Goal: Task Accomplishment & Management: Complete application form

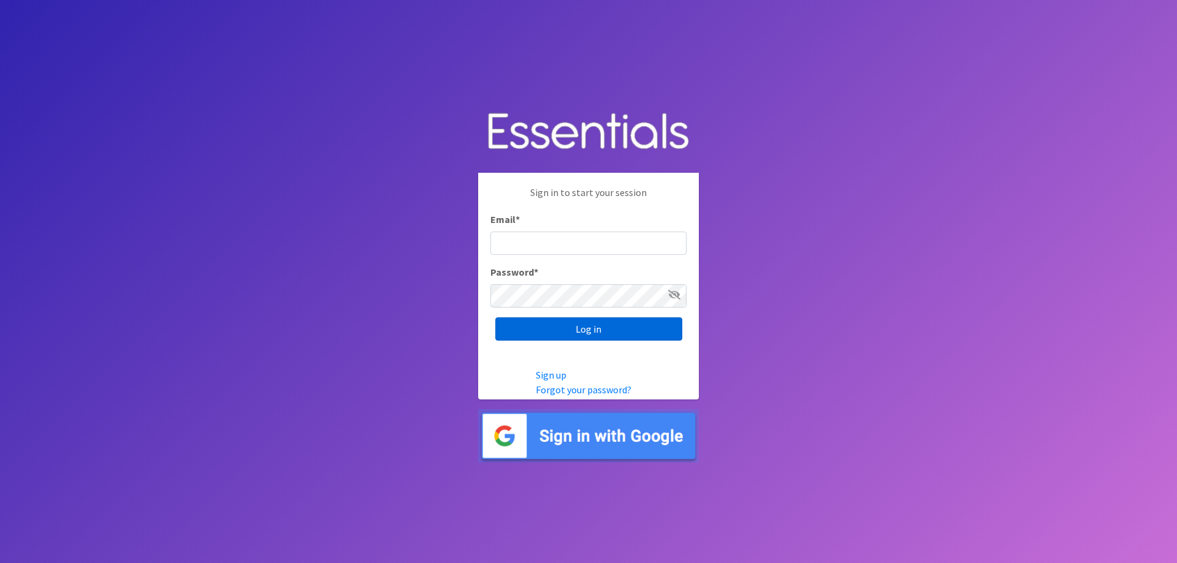
type input "[PERSON_NAME][EMAIL_ADDRESS][DOMAIN_NAME]"
click at [577, 326] on input "Log in" at bounding box center [588, 329] width 187 height 23
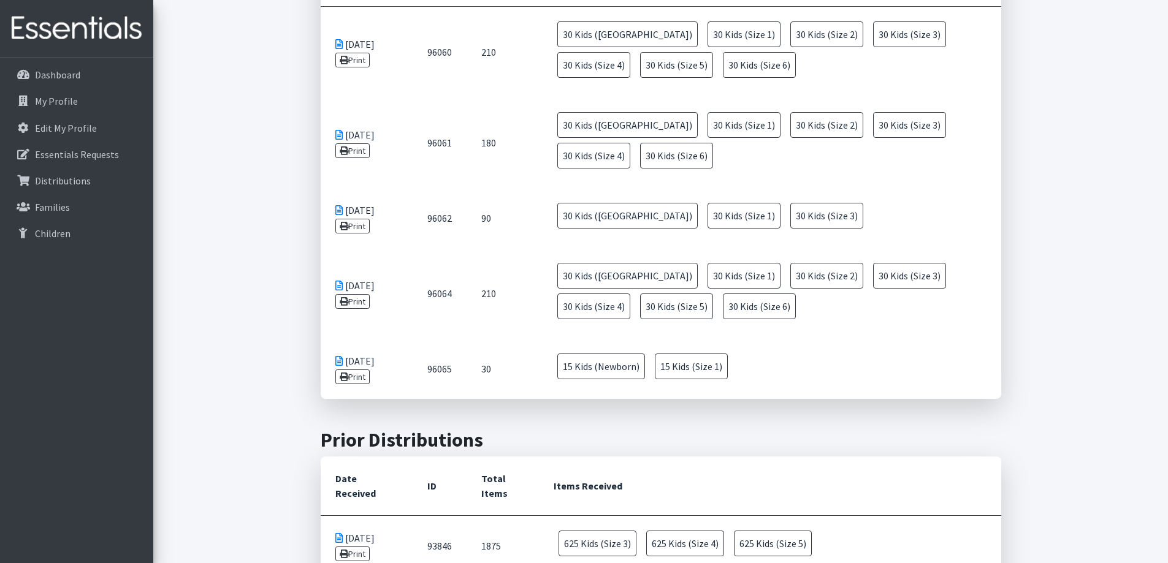
scroll to position [981, 0]
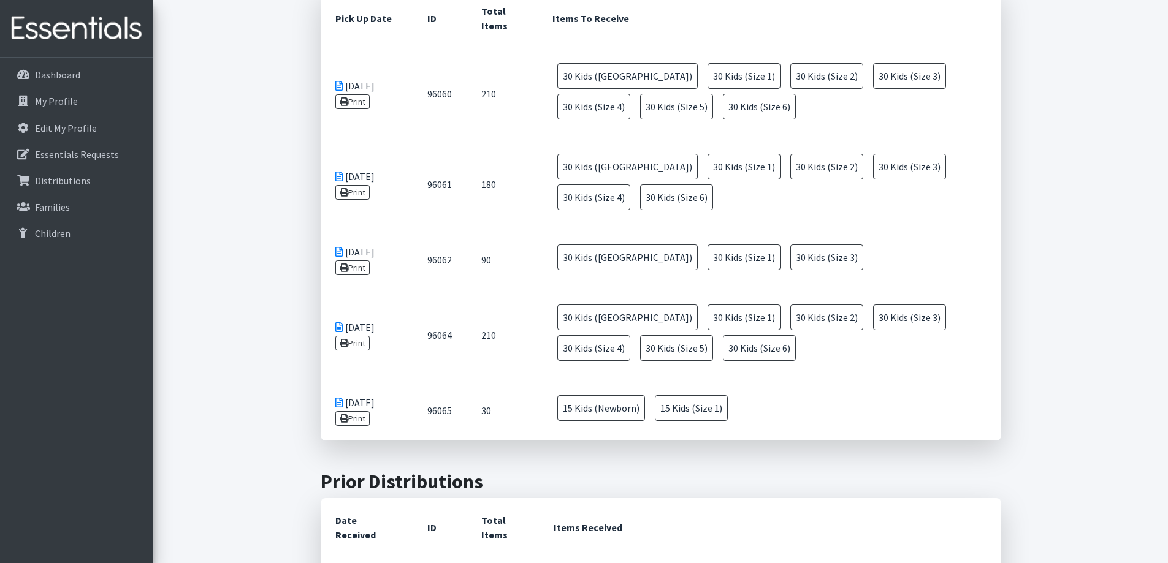
click at [337, 398] on icon at bounding box center [338, 403] width 7 height 10
click at [346, 414] on icon at bounding box center [344, 418] width 9 height 9
click at [351, 336] on link "Print" at bounding box center [352, 343] width 35 height 15
click at [358, 261] on link "Print" at bounding box center [352, 268] width 35 height 15
click at [352, 185] on link "Print" at bounding box center [352, 192] width 35 height 15
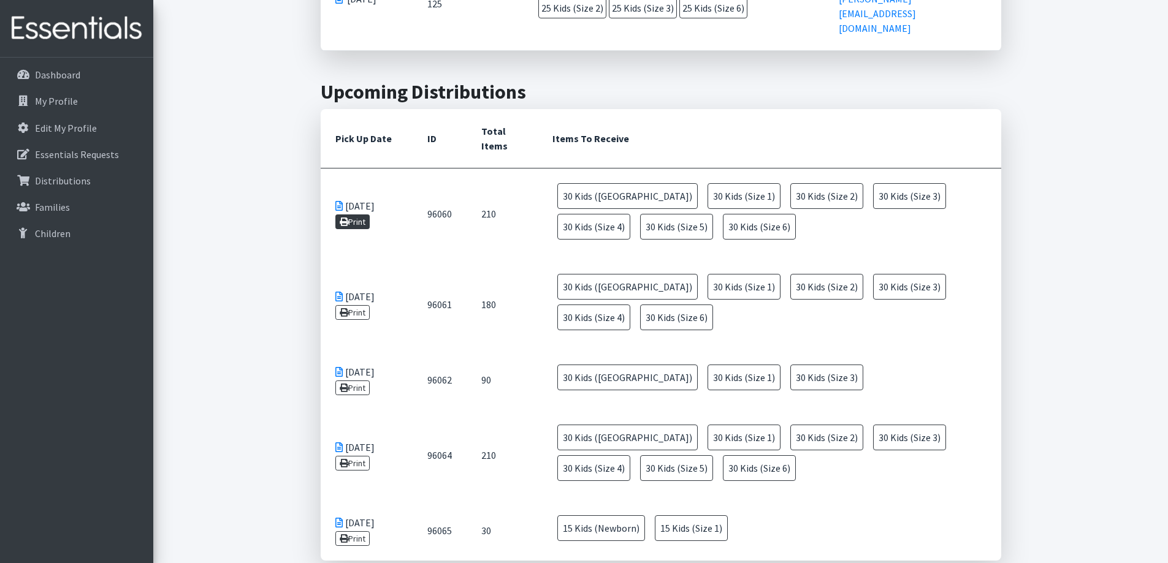
scroll to position [858, 0]
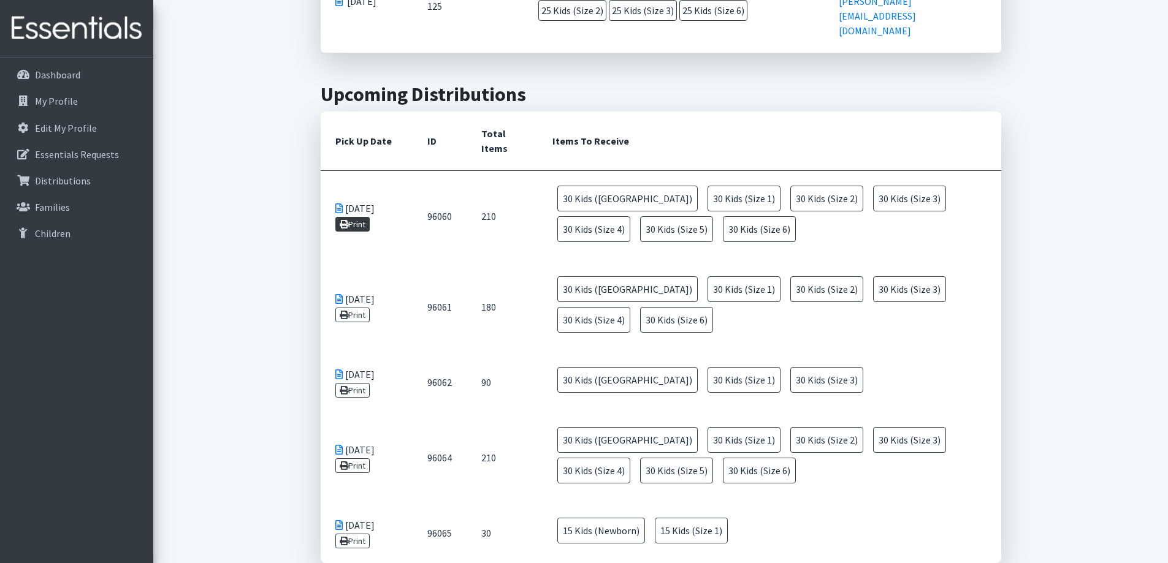
click at [349, 217] on link "Print" at bounding box center [352, 224] width 35 height 15
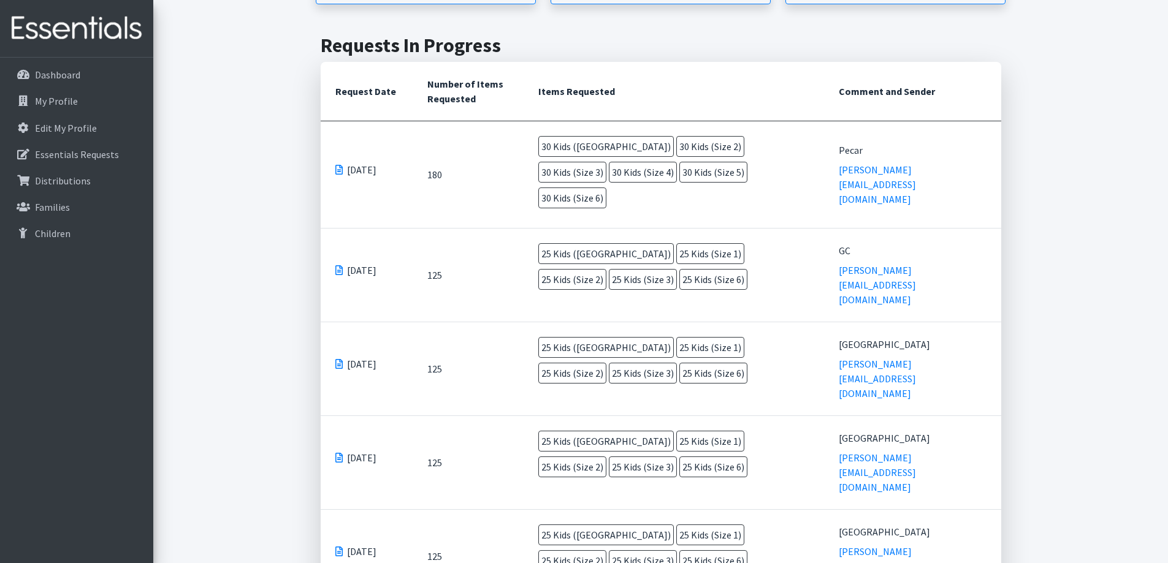
scroll to position [307, 0]
click at [336, 166] on span at bounding box center [338, 171] width 7 height 10
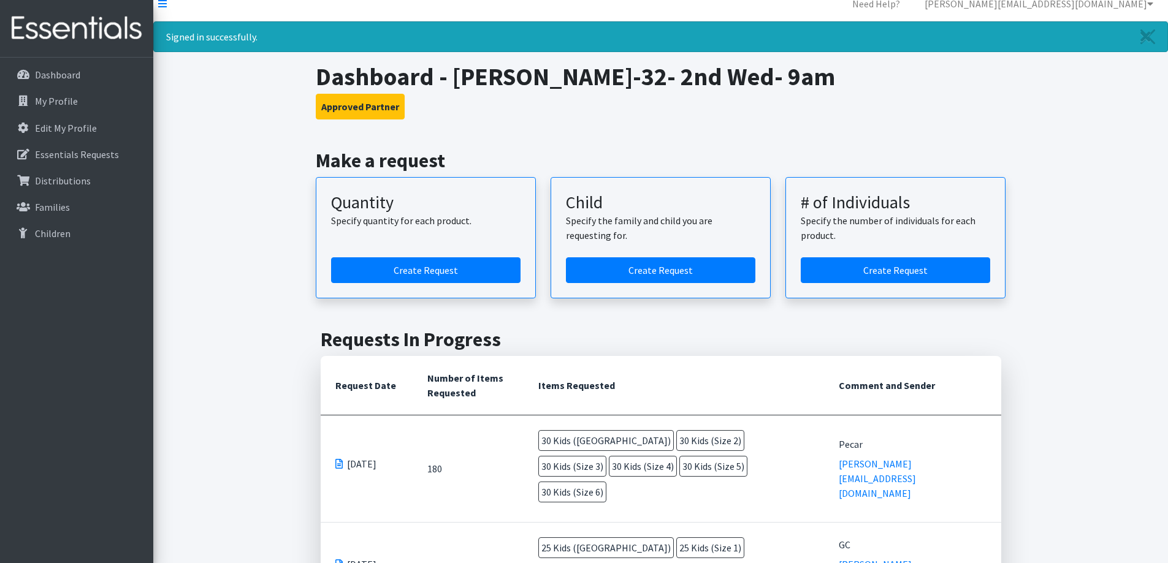
scroll to position [0, 0]
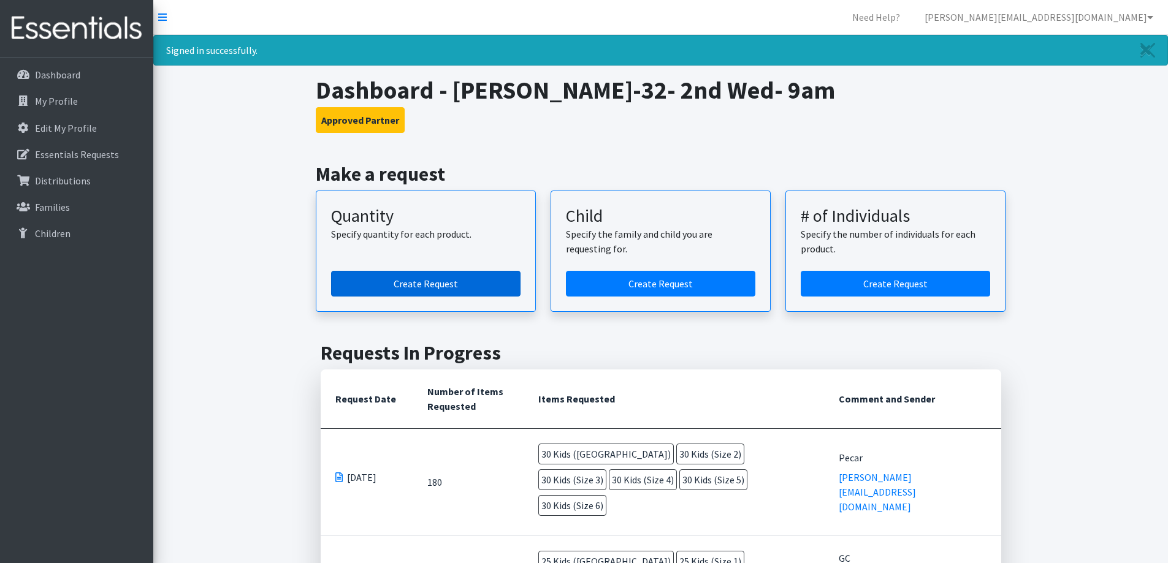
click at [399, 280] on link "Create Request" at bounding box center [425, 284] width 189 height 26
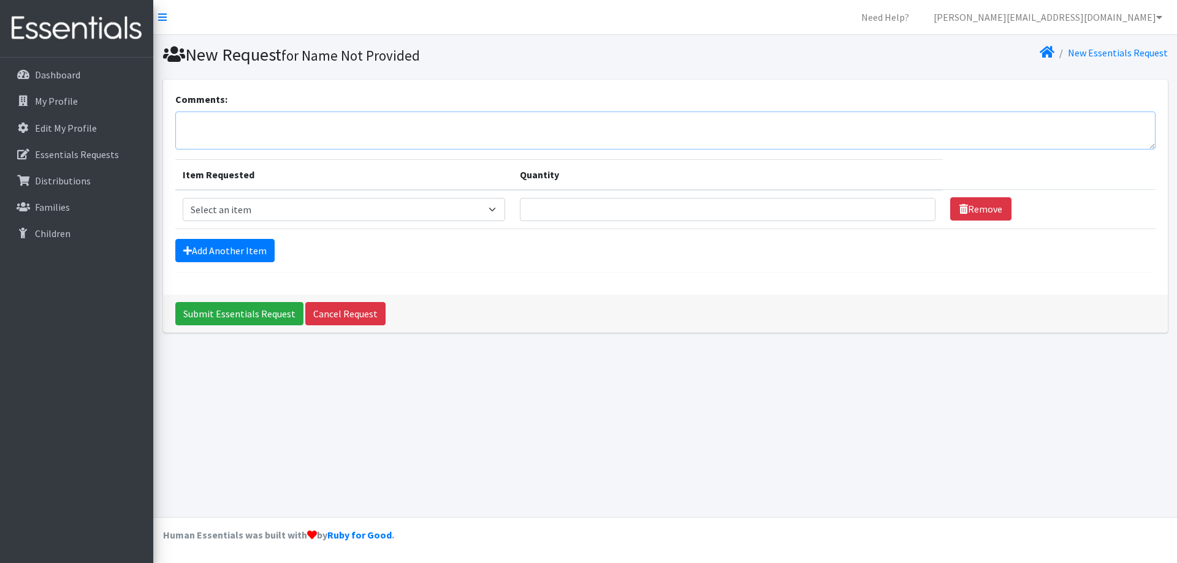
click at [243, 126] on textarea "Comments:" at bounding box center [665, 131] width 980 height 38
type textarea "Grassy Creek"
click at [299, 210] on select "Select an item Kids (Newborn) Kids (Size 1) Kids (Size 2) Kids (Size 3) Kids (S…" at bounding box center [344, 209] width 323 height 23
select select "3400"
click at [183, 198] on select "Select an item Kids (Newborn) Kids (Size 1) Kids (Size 2) Kids (Size 3) Kids (S…" at bounding box center [344, 209] width 323 height 23
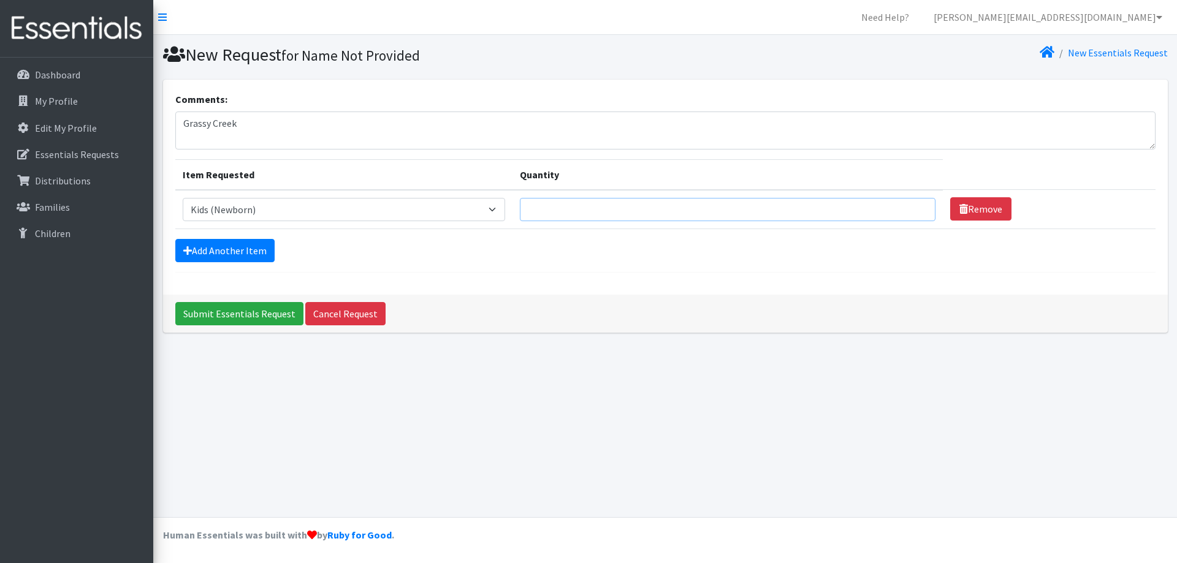
click at [576, 210] on input "Quantity" at bounding box center [728, 209] width 416 height 23
type input "20"
click at [257, 252] on link "Add Another Item" at bounding box center [224, 250] width 99 height 23
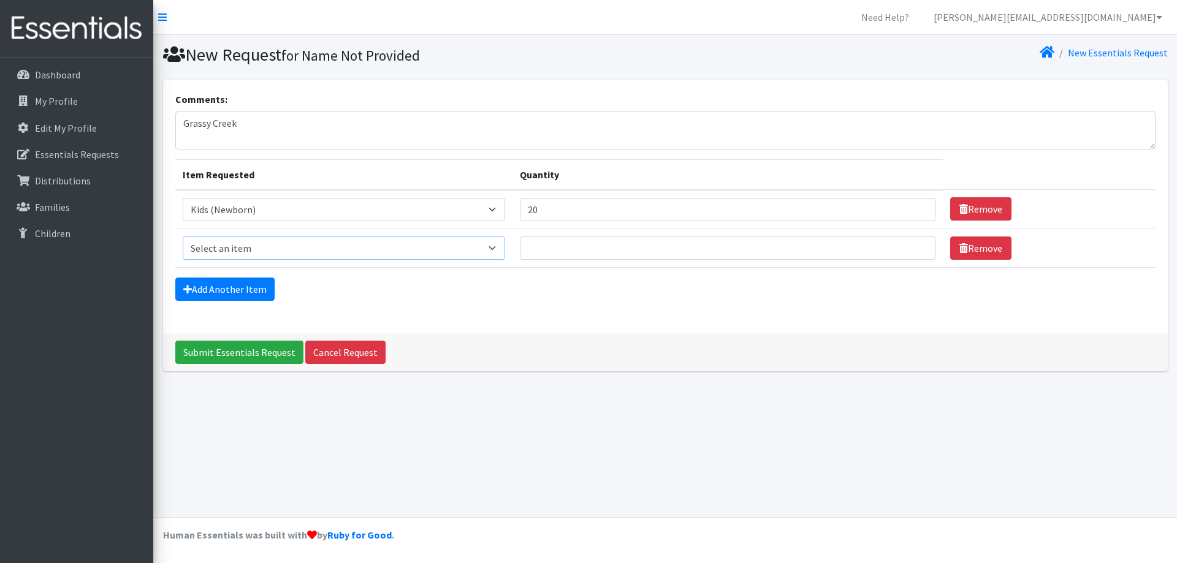
click at [257, 251] on select "Select an item Kids (Newborn) Kids (Size 1) Kids (Size 2) Kids (Size 3) Kids (S…" at bounding box center [344, 248] width 323 height 23
select select "3401"
click at [183, 237] on select "Select an item Kids (Newborn) Kids (Size 1) Kids (Size 2) Kids (Size 3) Kids (S…" at bounding box center [344, 248] width 323 height 23
click at [557, 250] on input "Quantity" at bounding box center [728, 248] width 416 height 23
type input "20"
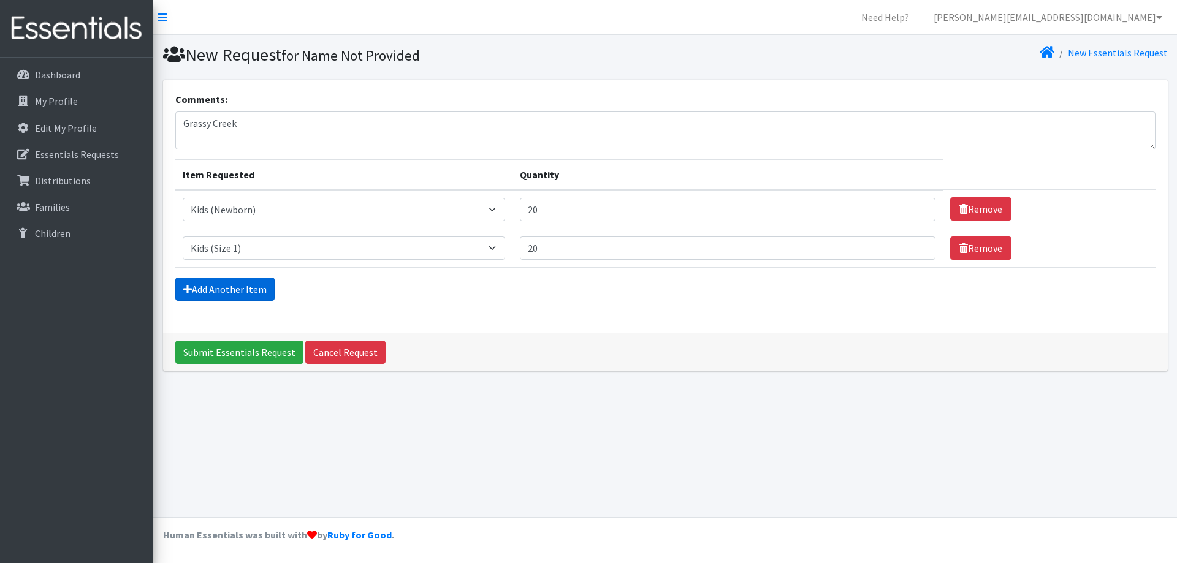
click at [212, 278] on link "Add Another Item" at bounding box center [224, 289] width 99 height 23
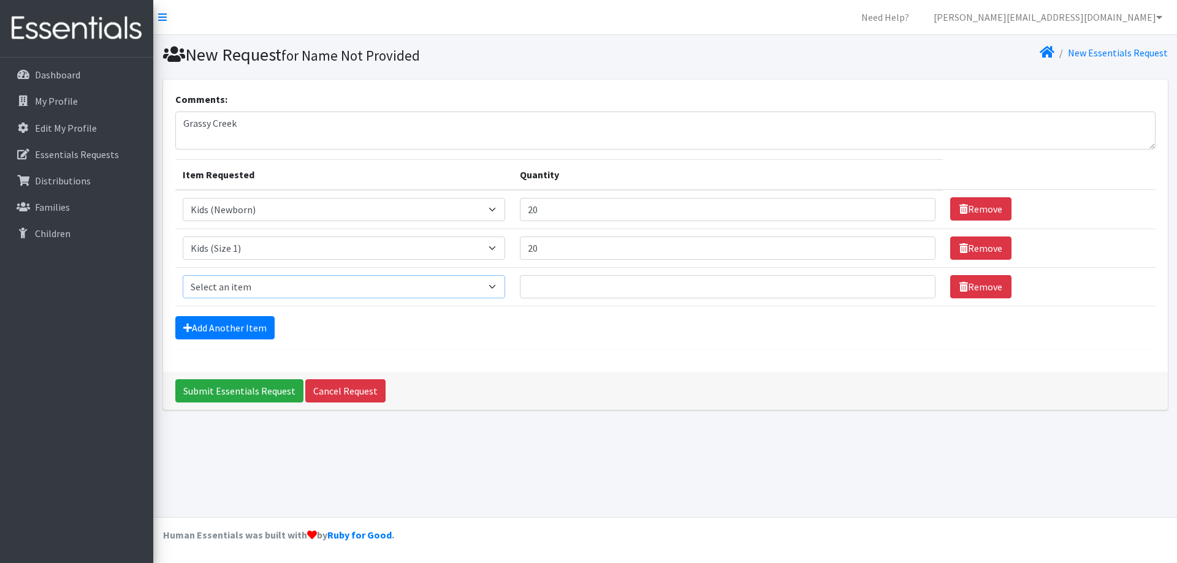
click at [212, 283] on select "Select an item Kids (Newborn) Kids (Size 1) Kids (Size 2) Kids (Size 3) Kids (S…" at bounding box center [344, 286] width 323 height 23
select select "3420"
click at [183, 275] on select "Select an item Kids (Newborn) Kids (Size 1) Kids (Size 2) Kids (Size 3) Kids (S…" at bounding box center [344, 286] width 323 height 23
click at [589, 302] on td "Quantity" at bounding box center [728, 286] width 430 height 39
type input "20"
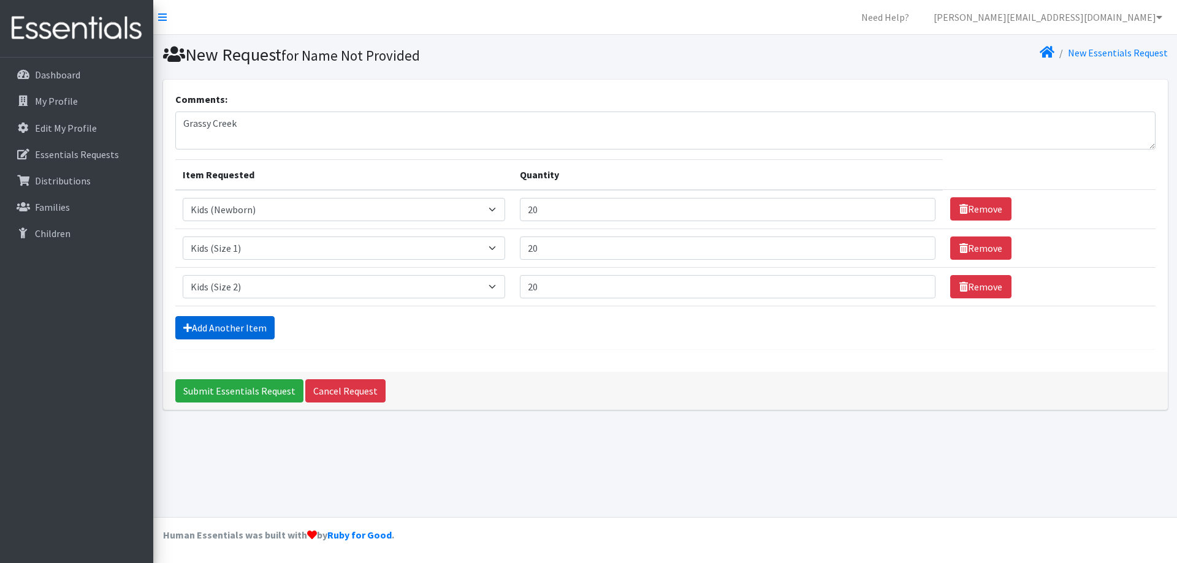
click at [212, 319] on link "Add Another Item" at bounding box center [224, 327] width 99 height 23
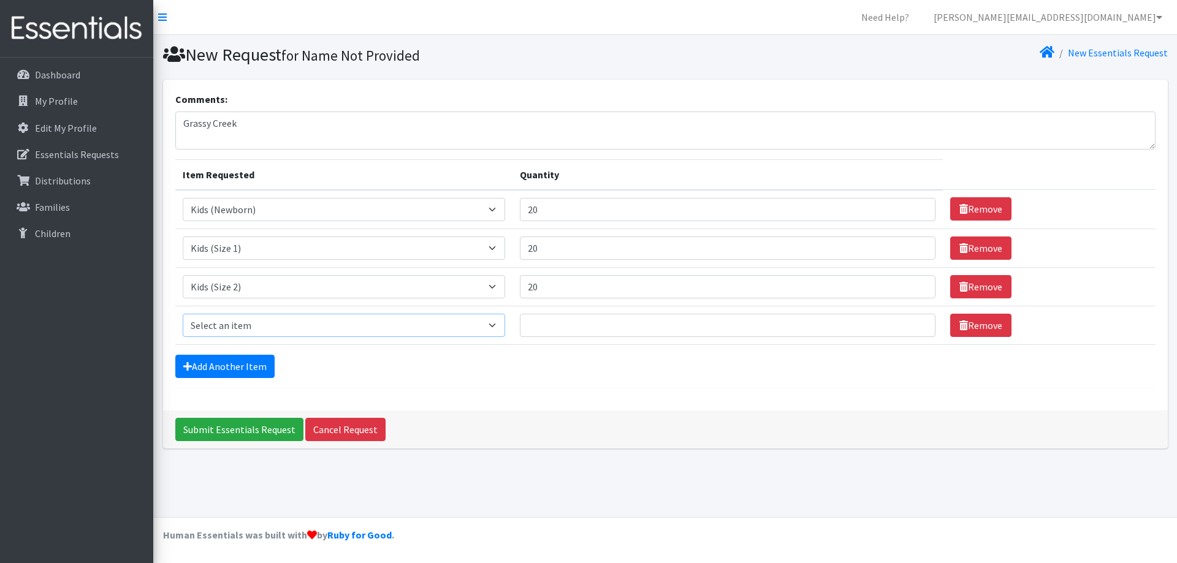
click at [213, 321] on select "Select an item Kids (Newborn) Kids (Size 1) Kids (Size 2) Kids (Size 3) Kids (S…" at bounding box center [344, 325] width 323 height 23
select select "3393"
click at [183, 314] on select "Select an item Kids (Newborn) Kids (Size 1) Kids (Size 2) Kids (Size 3) Kids (S…" at bounding box center [344, 325] width 323 height 23
click at [566, 329] on input "Quantity" at bounding box center [728, 325] width 416 height 23
type input "20"
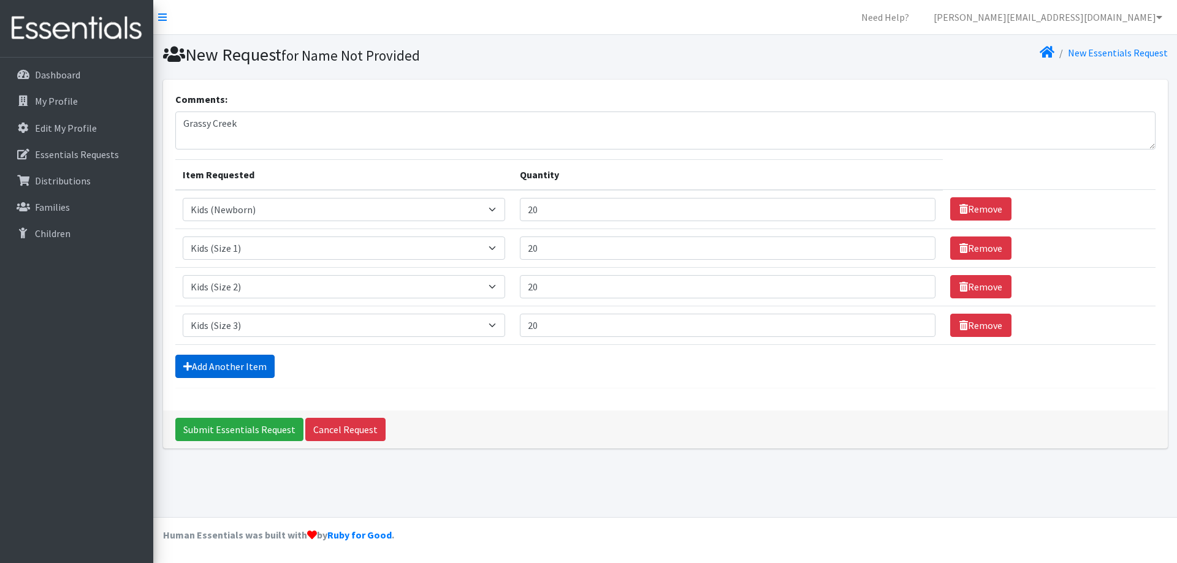
click at [237, 365] on link "Add Another Item" at bounding box center [224, 366] width 99 height 23
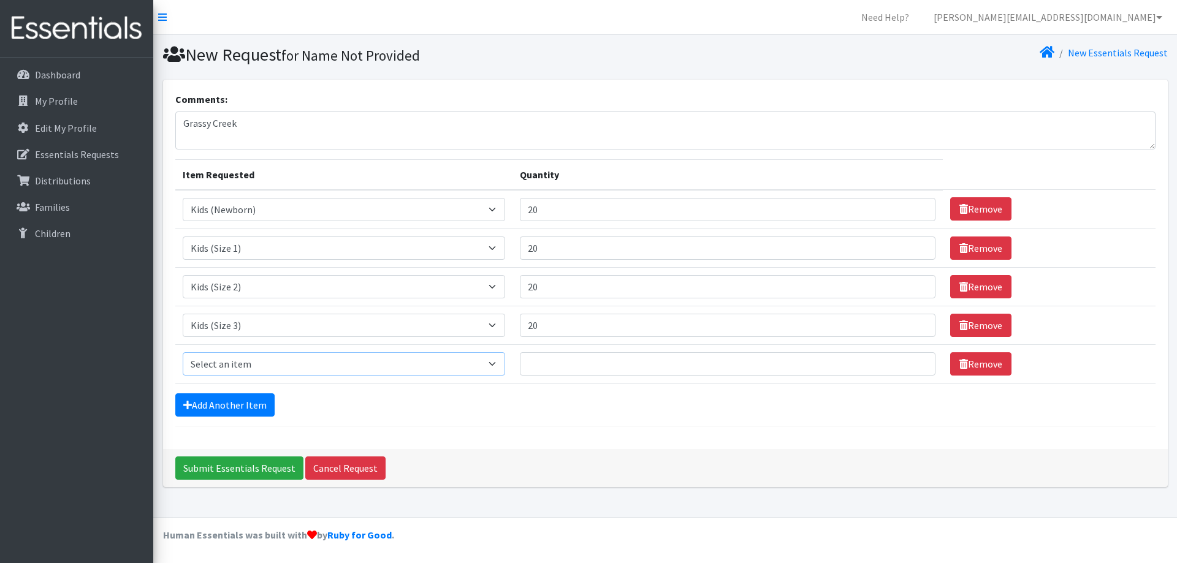
click at [237, 365] on select "Select an item Kids (Newborn) Kids (Size 1) Kids (Size 2) Kids (Size 3) Kids (S…" at bounding box center [344, 364] width 323 height 23
select select "3394"
click at [183, 353] on select "Select an item Kids (Newborn) Kids (Size 1) Kids (Size 2) Kids (Size 3) Kids (S…" at bounding box center [344, 364] width 323 height 23
click at [615, 364] on input "Quantity" at bounding box center [728, 364] width 416 height 23
type input "20"
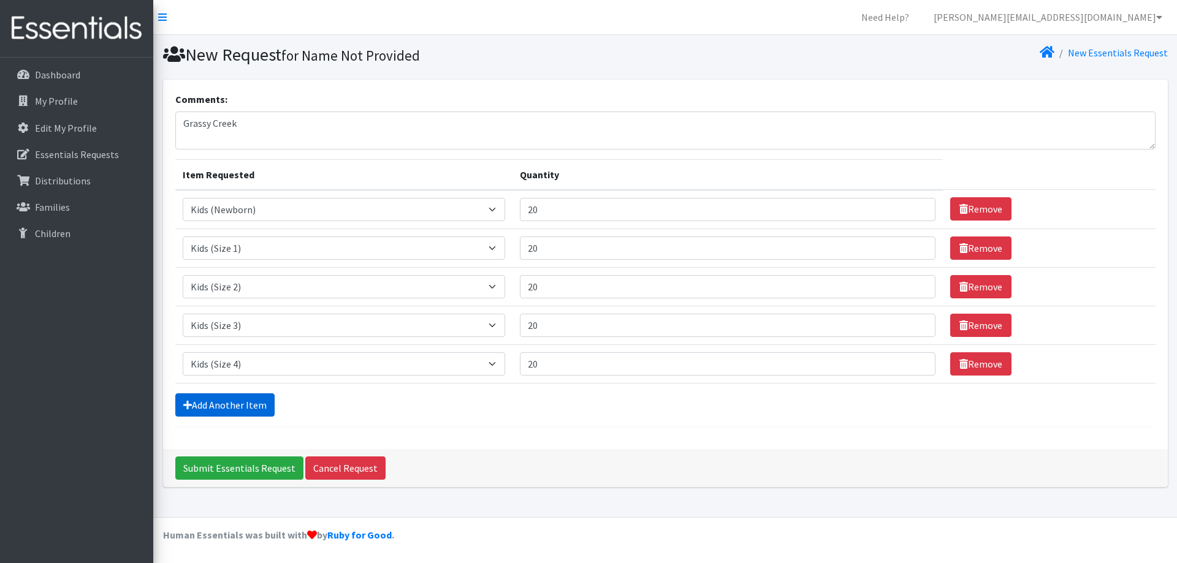
click at [248, 405] on link "Add Another Item" at bounding box center [224, 405] width 99 height 23
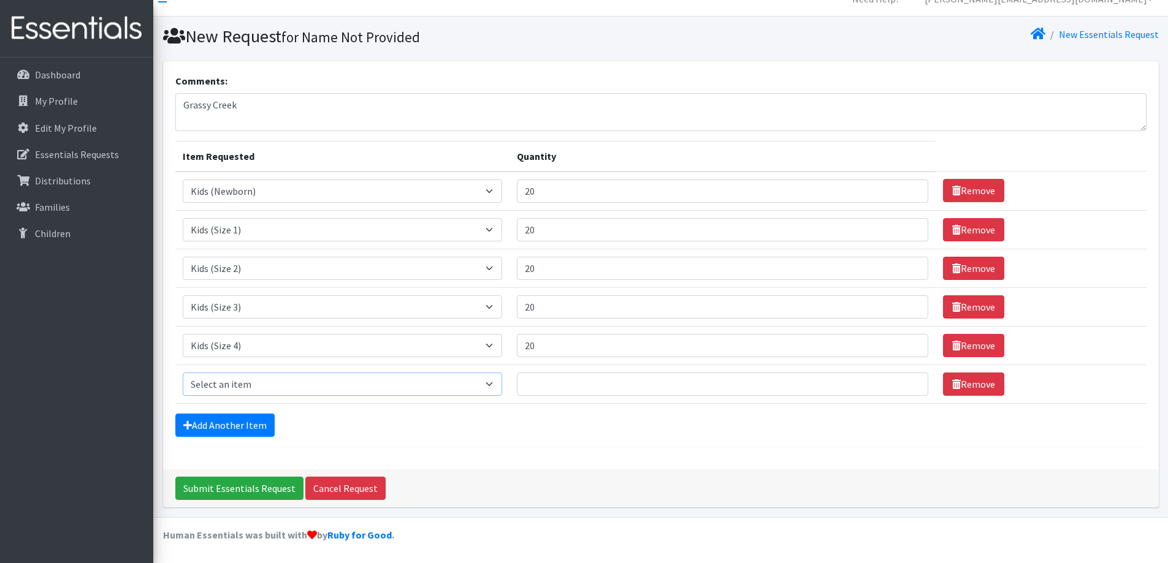
click at [248, 391] on select "Select an item Kids (Newborn) Kids (Size 1) Kids (Size 2) Kids (Size 3) Kids (S…" at bounding box center [343, 384] width 320 height 23
select select "3407"
click at [183, 373] on select "Select an item Kids (Newborn) Kids (Size 1) Kids (Size 2) Kids (Size 3) Kids (S…" at bounding box center [343, 384] width 320 height 23
click at [628, 392] on input "Quantity" at bounding box center [722, 384] width 411 height 23
type input "20"
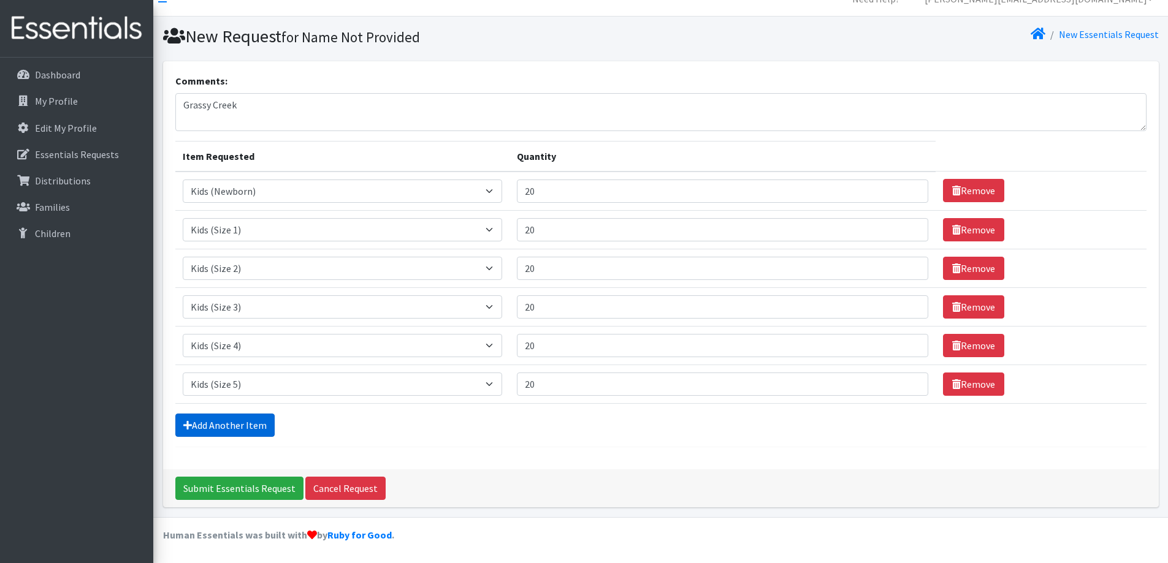
click at [213, 419] on link "Add Another Item" at bounding box center [224, 425] width 99 height 23
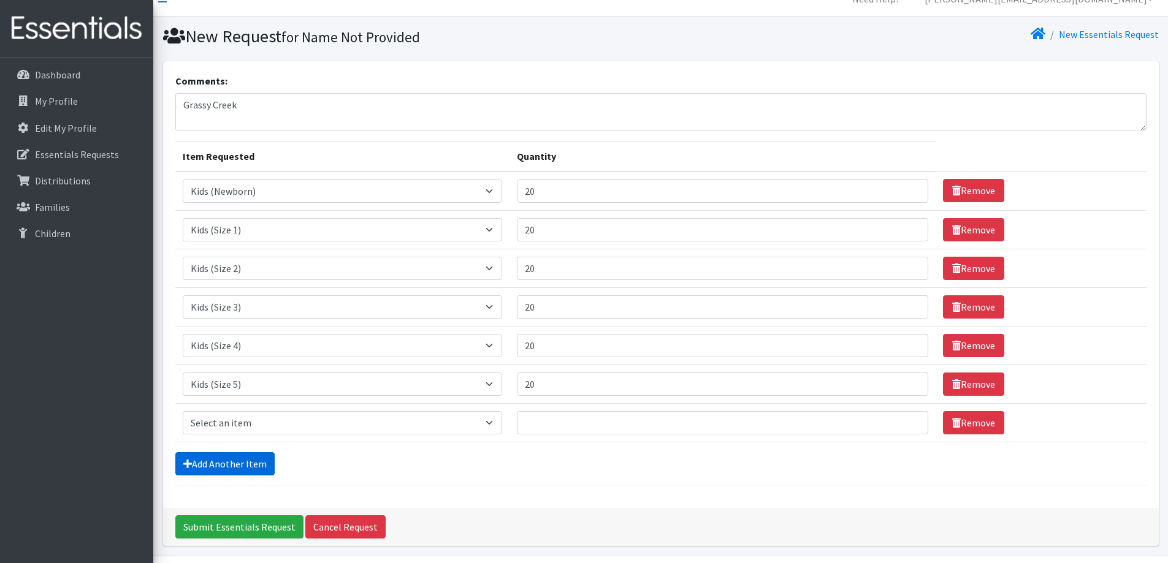
scroll to position [57, 0]
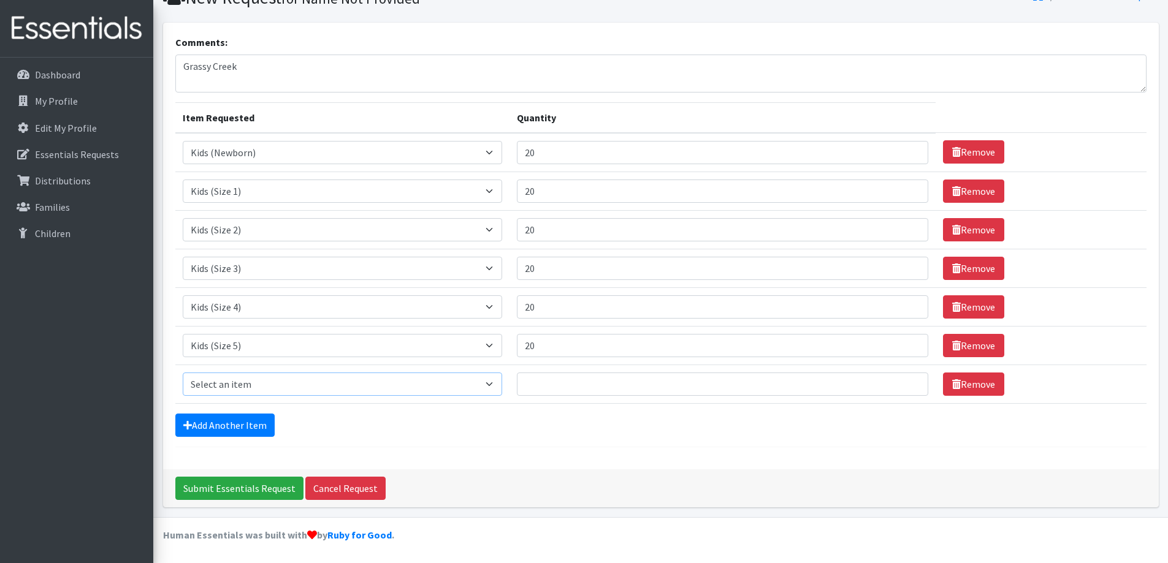
click at [229, 384] on select "Select an item Kids (Newborn) Kids (Size 1) Kids (Size 2) Kids (Size 3) Kids (S…" at bounding box center [343, 384] width 320 height 23
select select "3419"
click at [183, 373] on select "Select an item Kids (Newborn) Kids (Size 1) Kids (Size 2) Kids (Size 3) Kids (S…" at bounding box center [343, 384] width 320 height 23
click at [558, 378] on input "Quantity" at bounding box center [722, 384] width 411 height 23
type input "20"
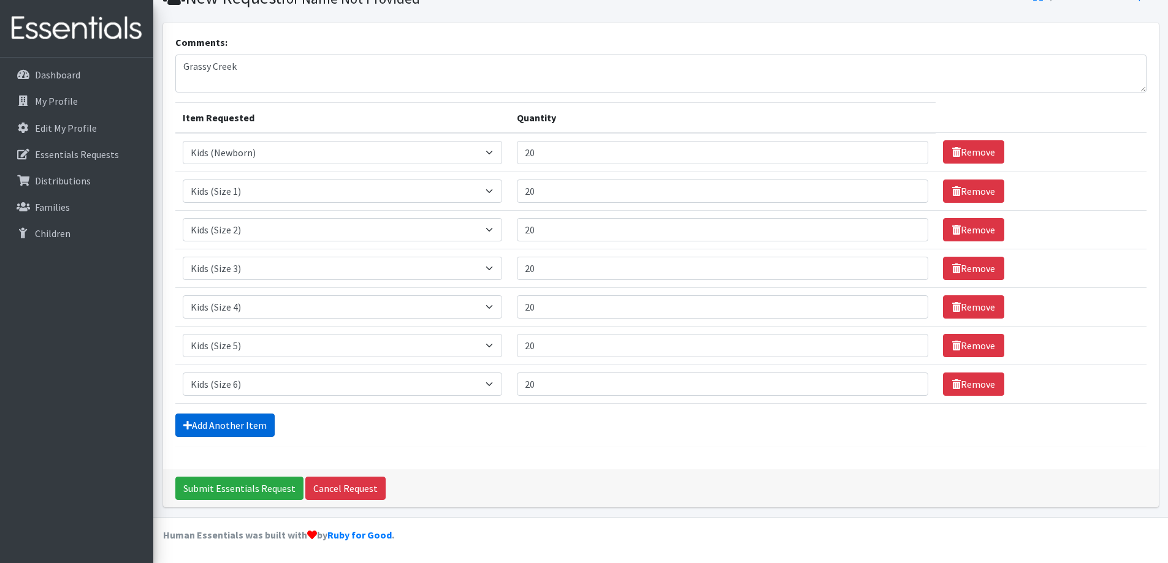
click at [238, 427] on link "Add Another Item" at bounding box center [224, 425] width 99 height 23
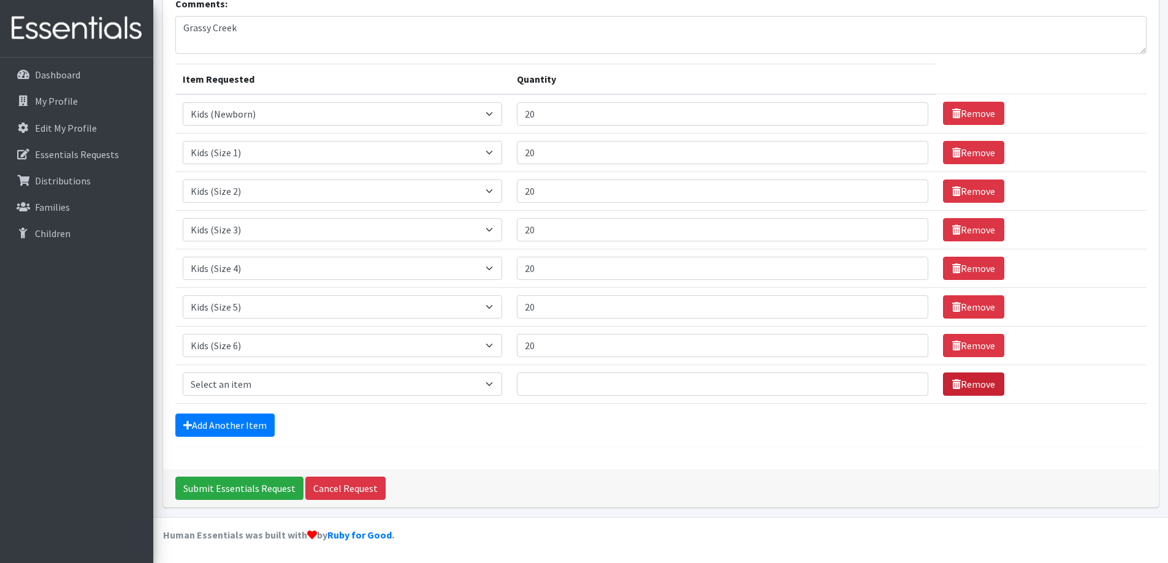
click at [970, 381] on link "Remove" at bounding box center [973, 384] width 61 height 23
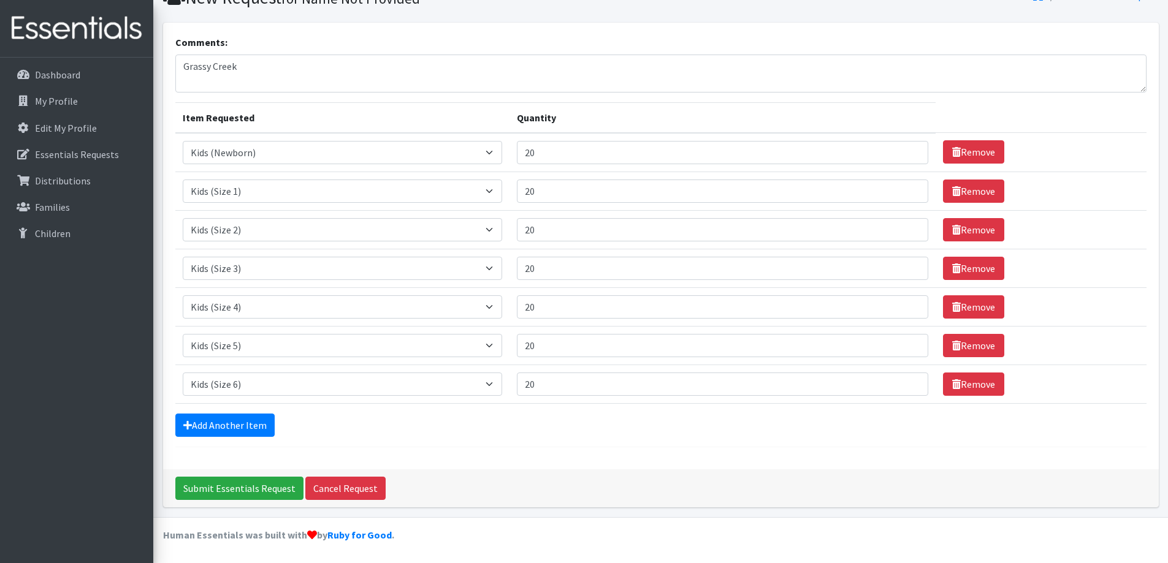
scroll to position [57, 0]
click at [256, 489] on input "Submit Essentials Request" at bounding box center [239, 488] width 128 height 23
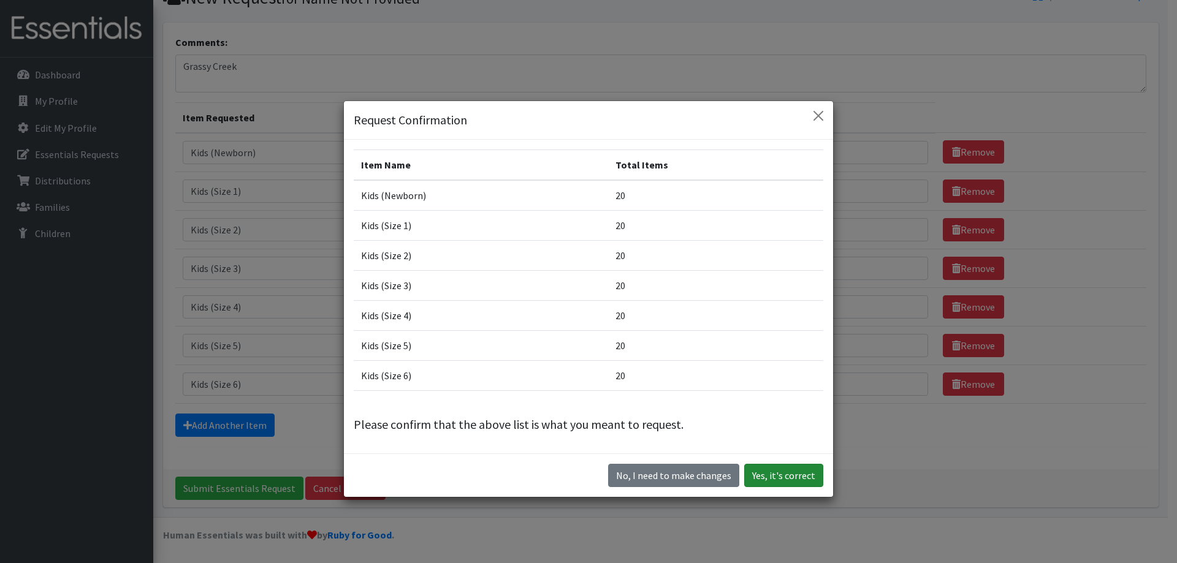
click at [791, 475] on button "Yes, it's correct" at bounding box center [783, 475] width 79 height 23
